Goal: Learn about a topic

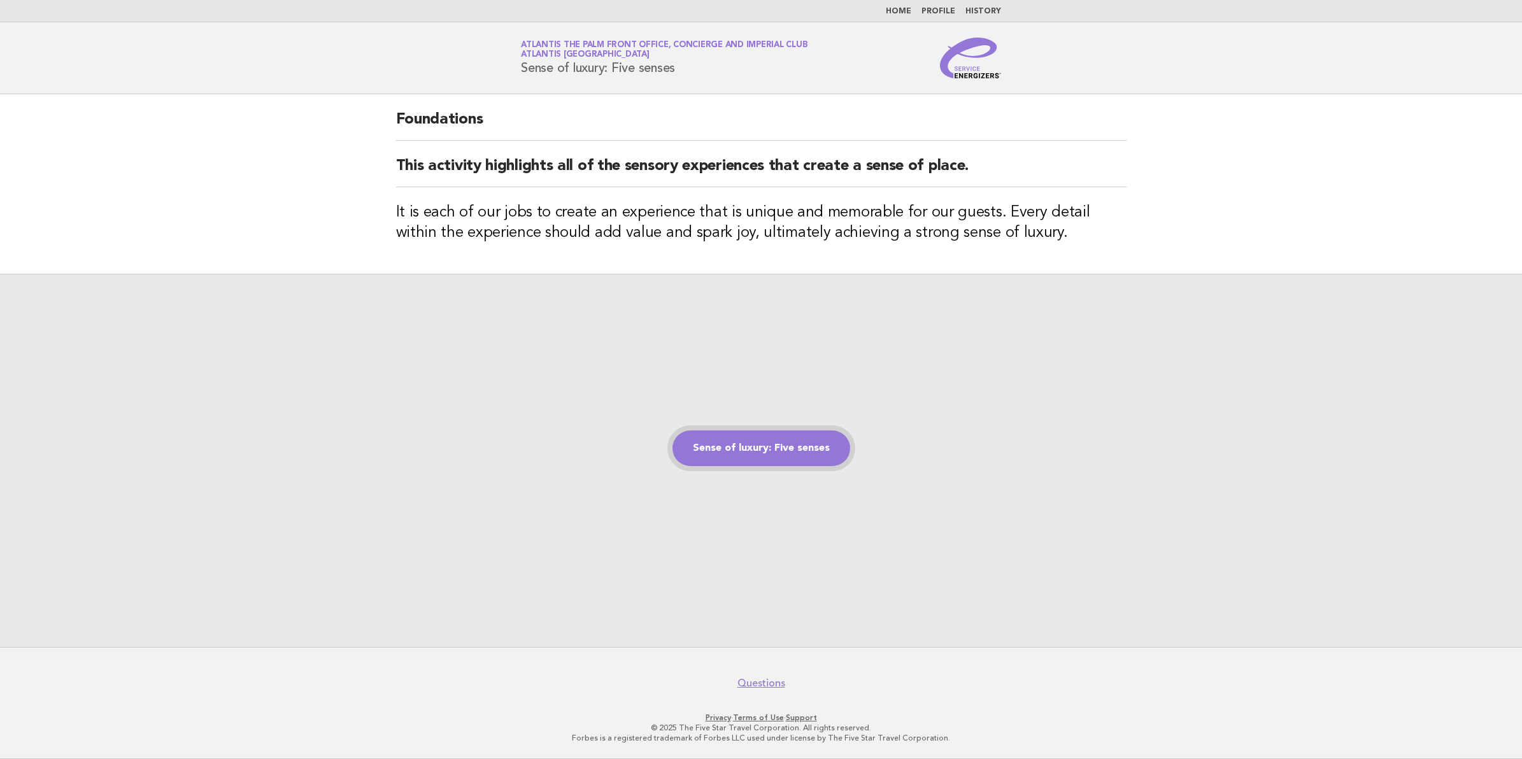
click at [803, 459] on link "Sense of luxury: Five senses" at bounding box center [761, 448] width 178 height 36
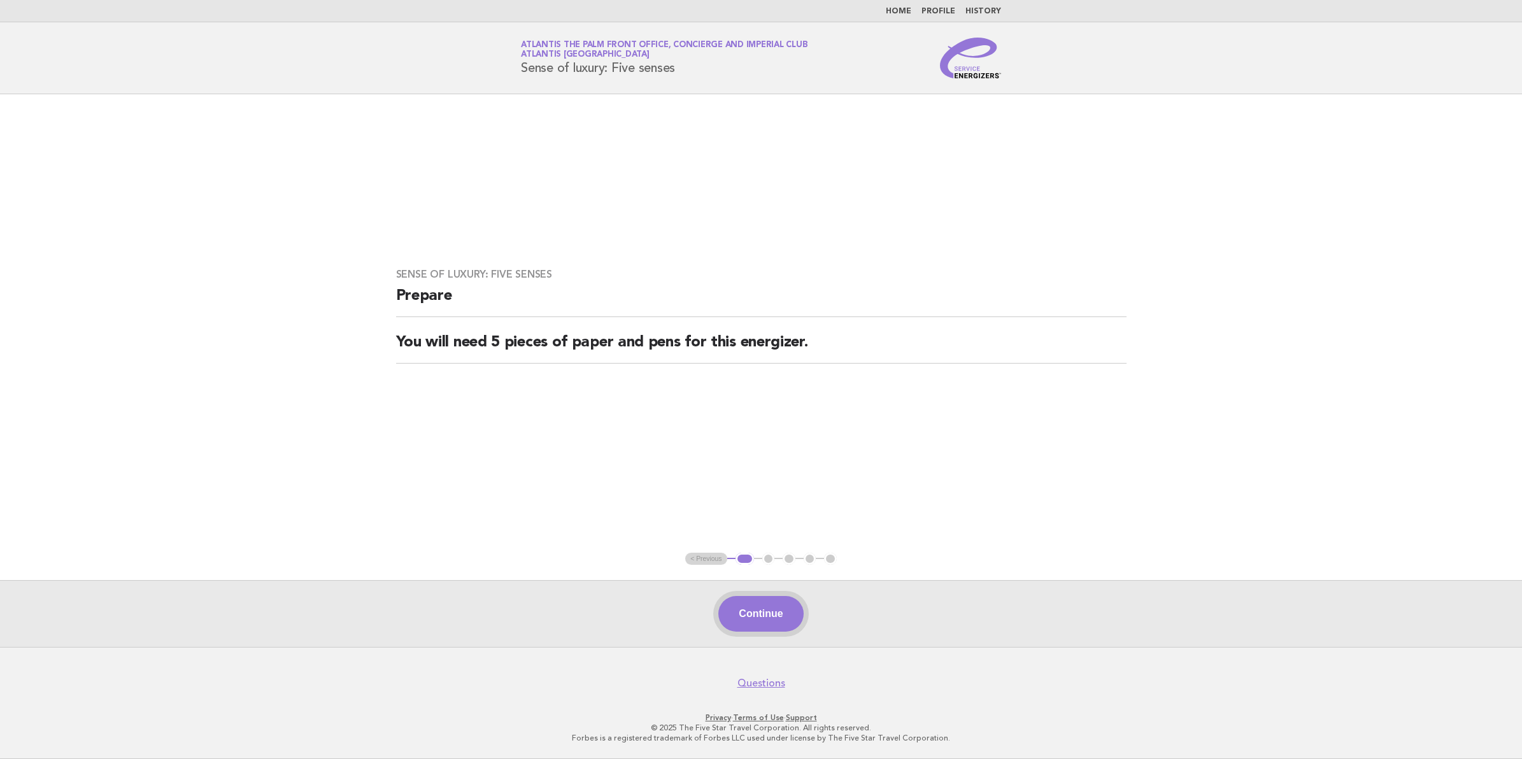
click at [769, 623] on button "Continue" at bounding box center [760, 614] width 85 height 36
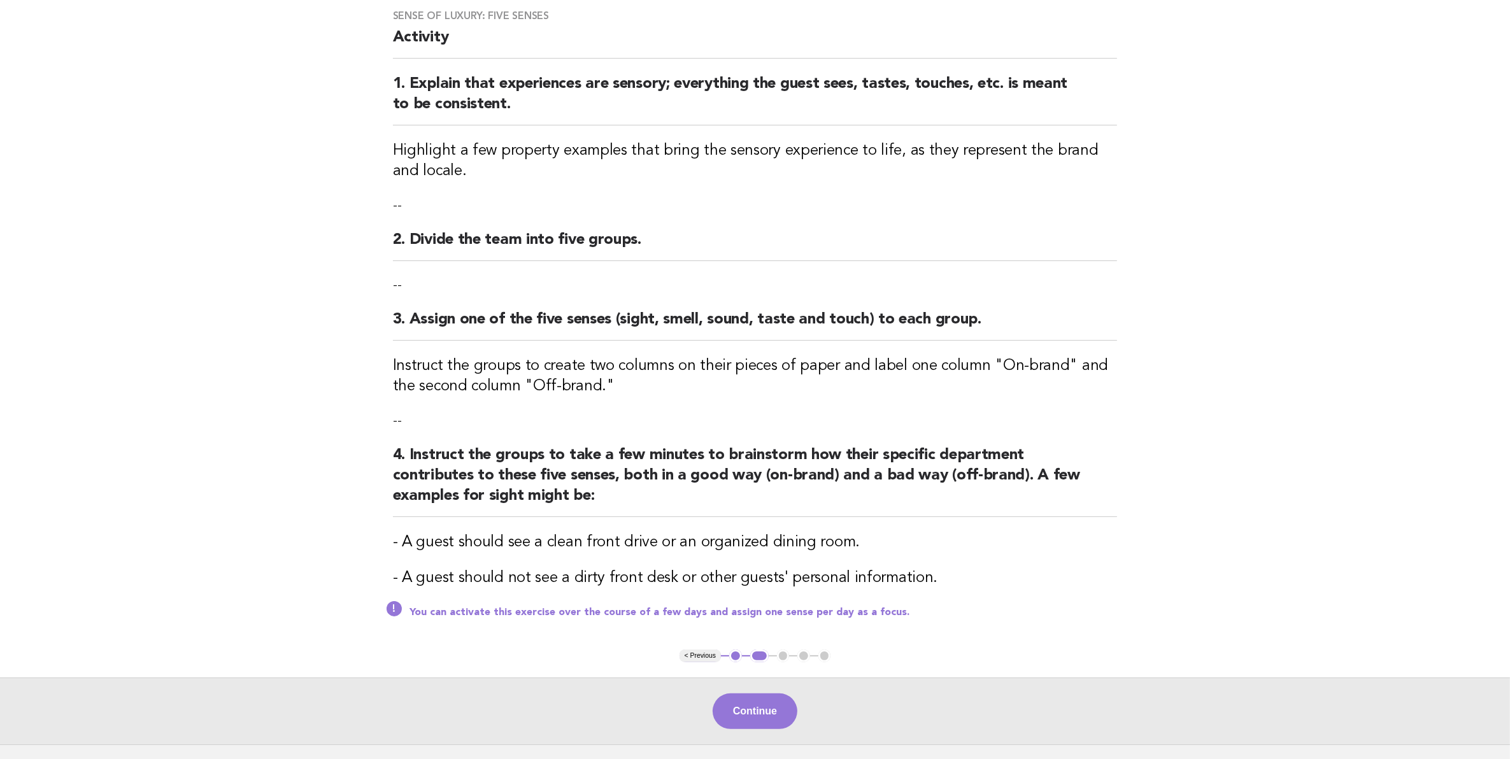
scroll to position [197, 0]
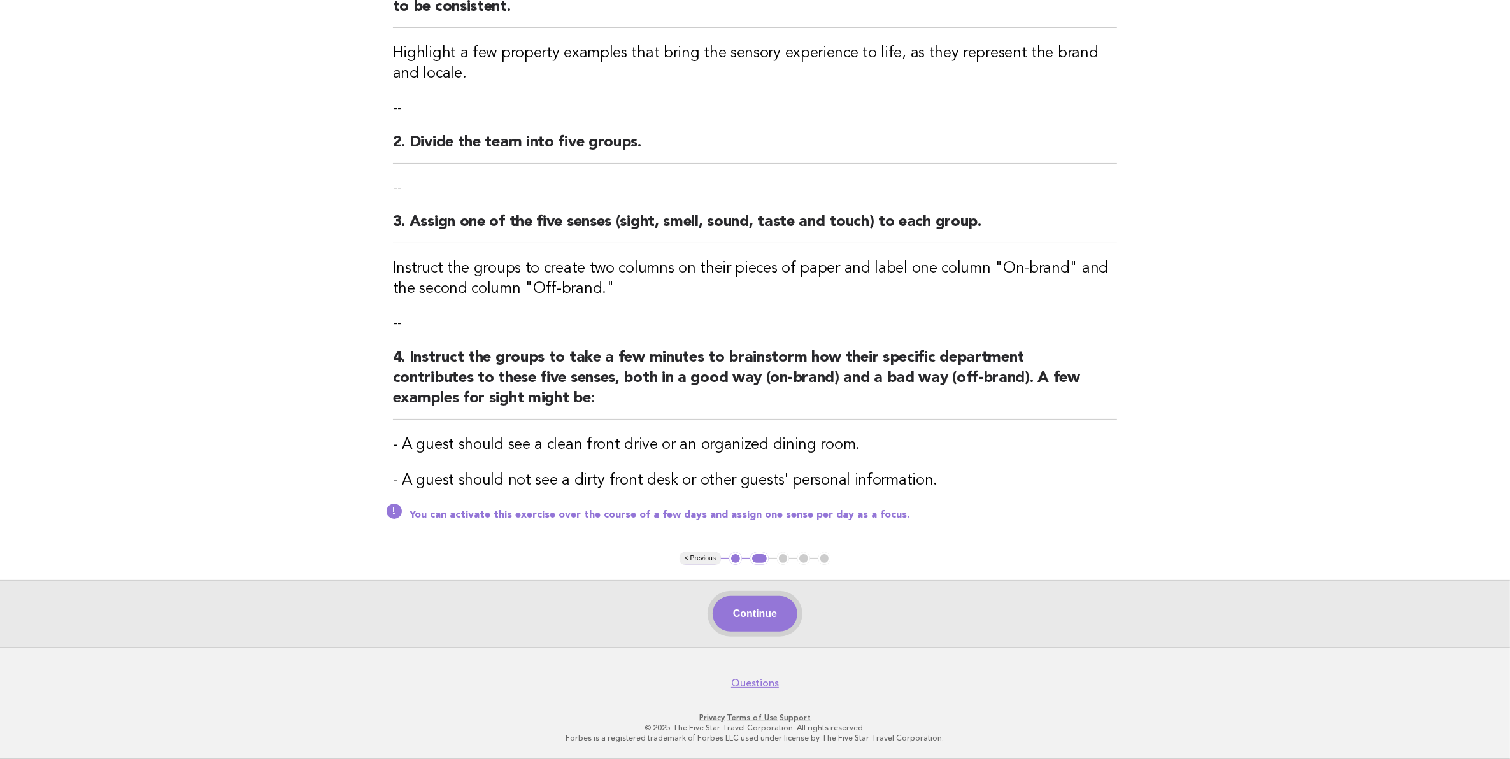
click at [768, 623] on button "Continue" at bounding box center [754, 614] width 85 height 36
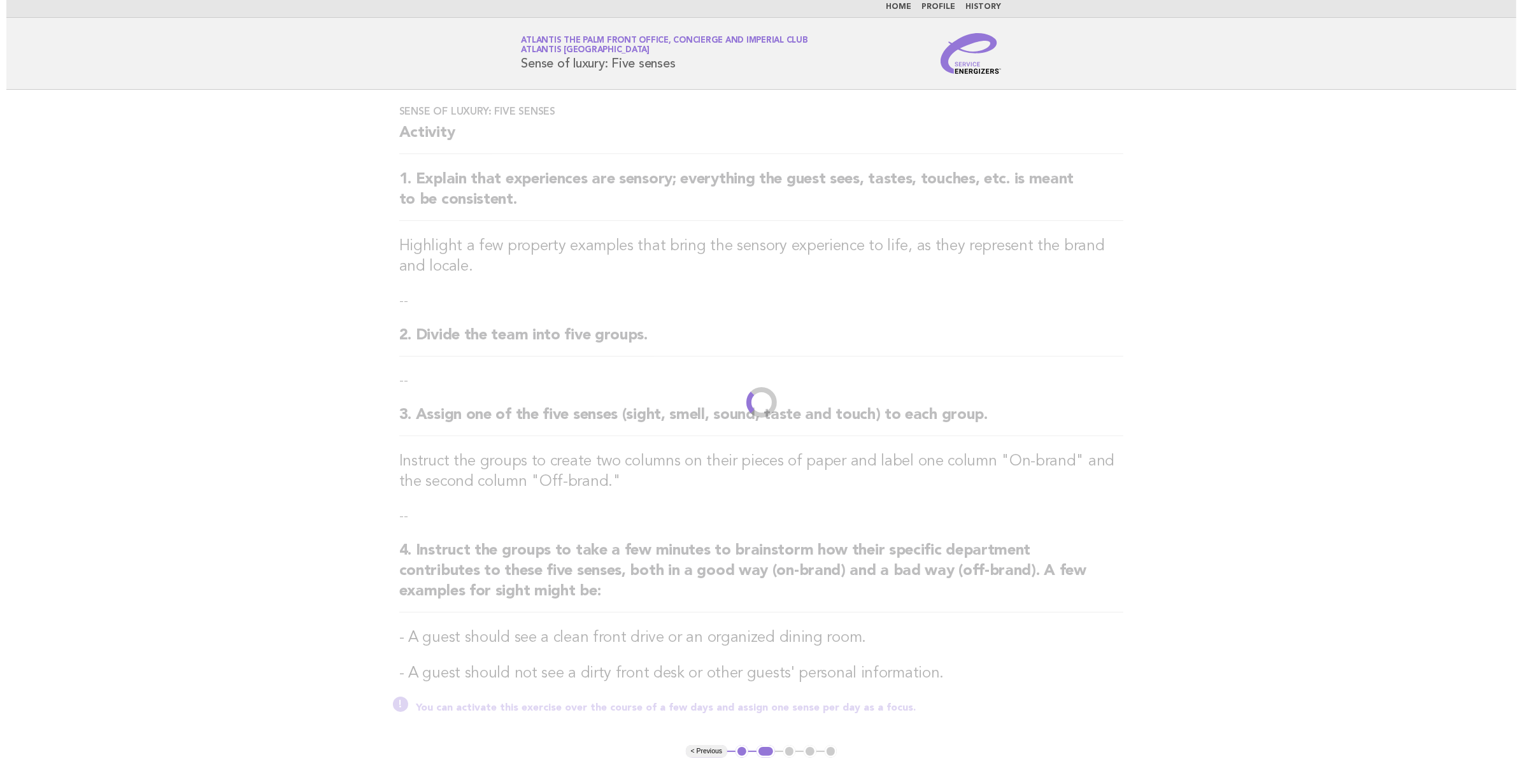
scroll to position [0, 0]
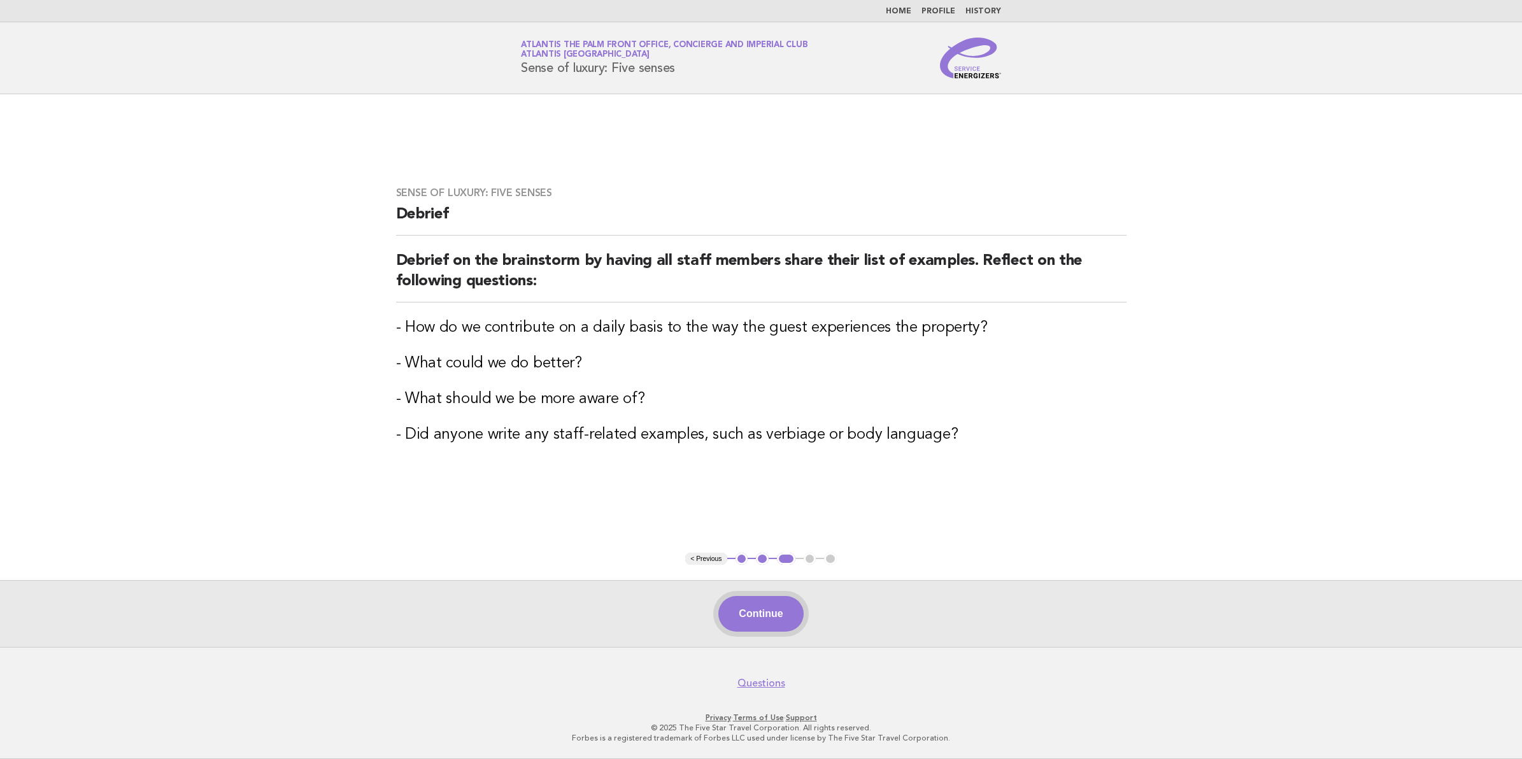
click at [733, 621] on button "Continue" at bounding box center [760, 614] width 85 height 36
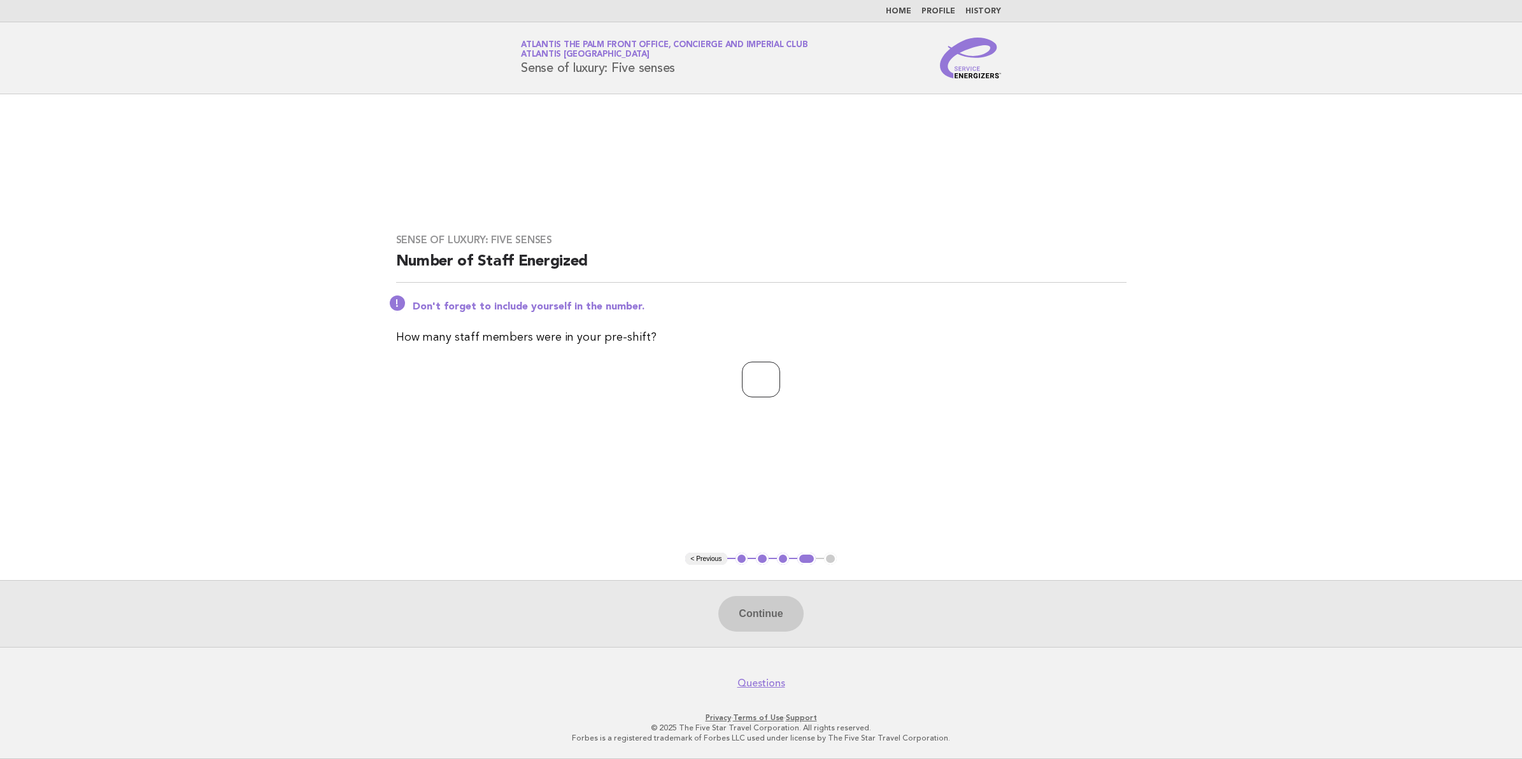
click at [750, 381] on input "number" at bounding box center [761, 380] width 38 height 36
type input "**"
click at [790, 616] on button "Continue" at bounding box center [760, 614] width 85 height 36
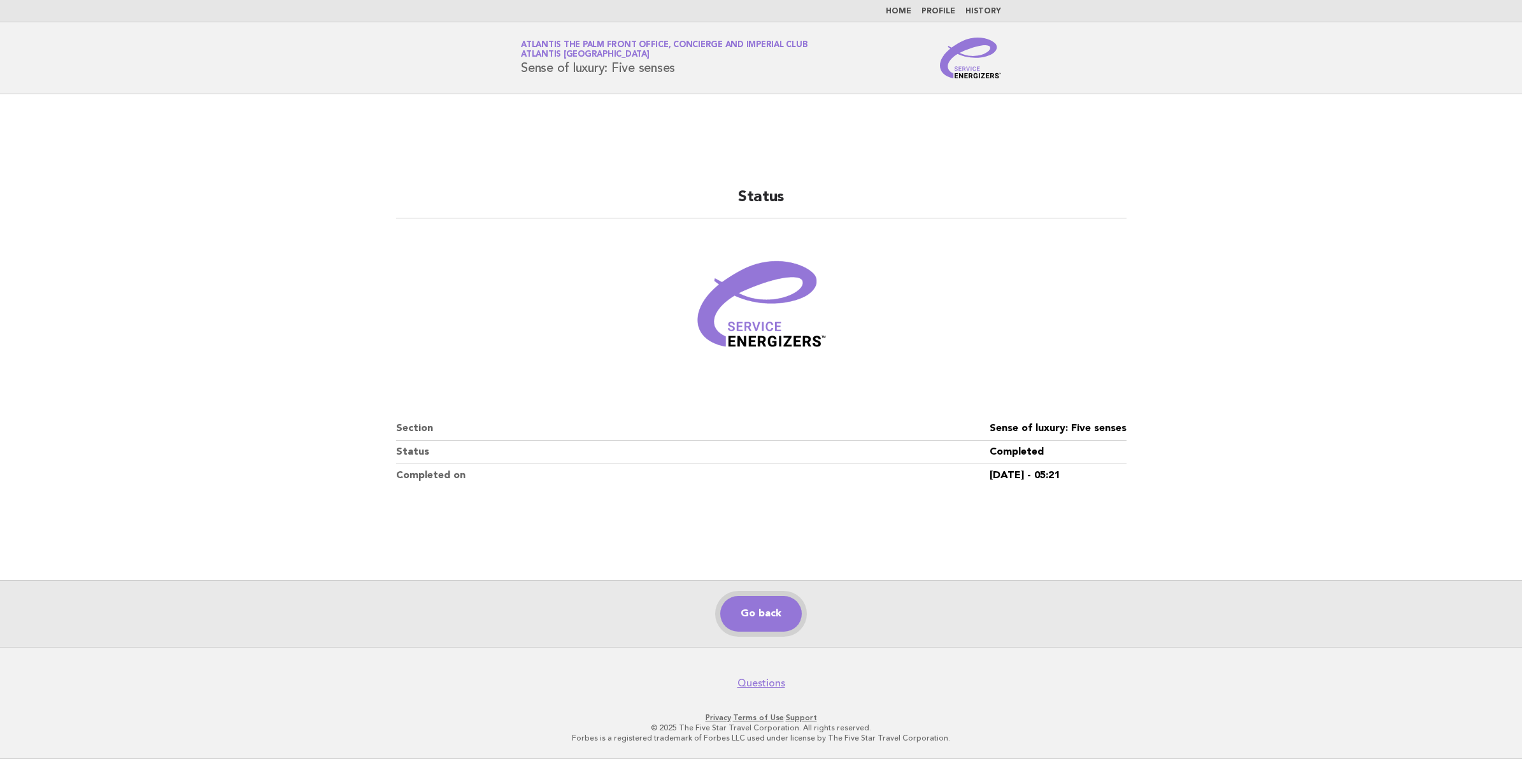
click at [790, 616] on link "Go back" at bounding box center [760, 614] width 81 height 36
